Goal: Task Accomplishment & Management: Manage account settings

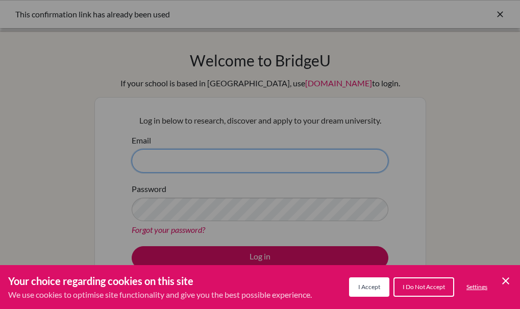
type input "[EMAIL_ADDRESS][DOMAIN_NAME]"
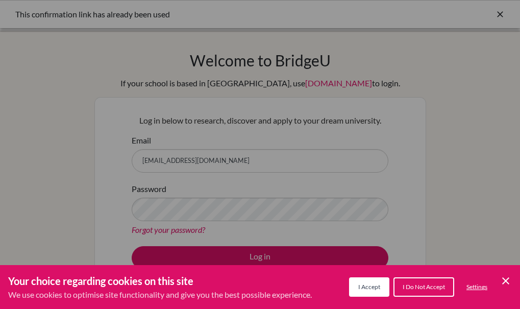
click at [375, 284] on span "I Accept" at bounding box center [369, 287] width 22 height 8
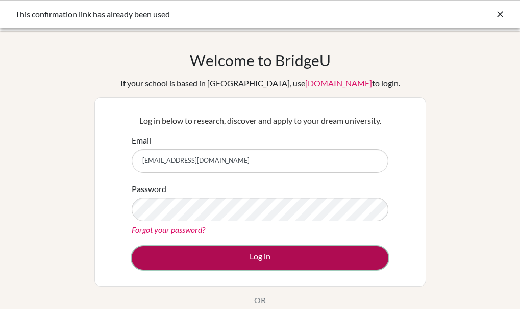
click at [317, 261] on button "Log in" at bounding box center [260, 257] width 257 height 23
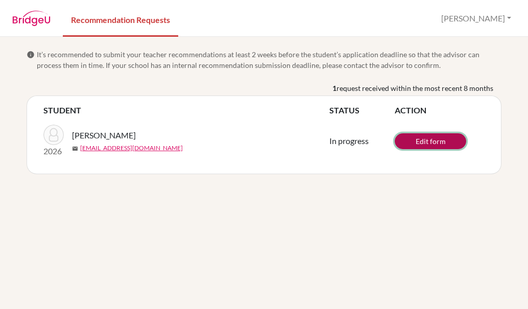
click at [419, 140] on link "Edit form" at bounding box center [430, 141] width 71 height 16
